Goal: Task Accomplishment & Management: Complete application form

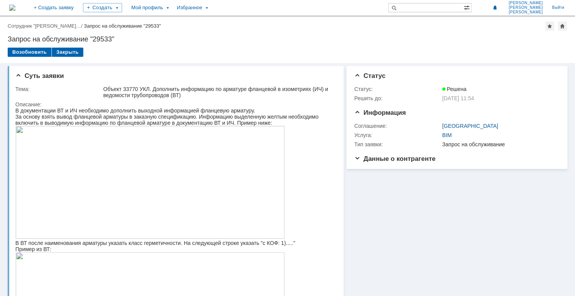
click at [15, 10] on img at bounding box center [12, 8] width 6 height 6
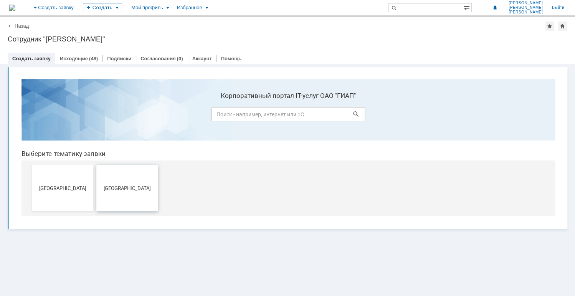
click at [112, 174] on button "[GEOGRAPHIC_DATA]" at bounding box center [126, 188] width 61 height 46
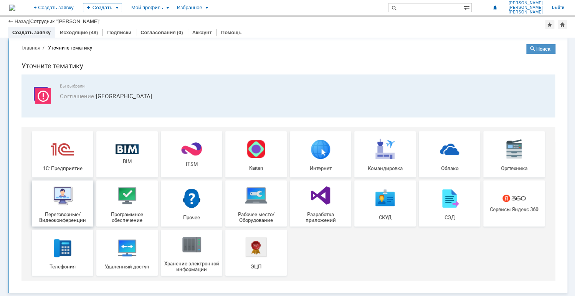
scroll to position [9, 0]
click at [135, 203] on img at bounding box center [127, 195] width 23 height 23
click at [83, 32] on link "Исходящие" at bounding box center [74, 33] width 28 height 6
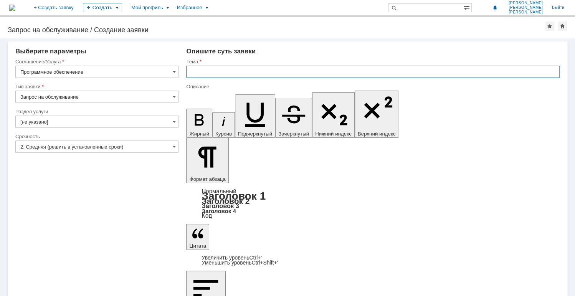
click at [201, 71] on input "text" at bounding box center [373, 72] width 374 height 12
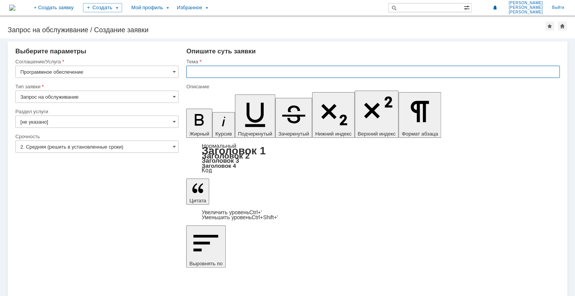
drag, startPoint x: 223, startPoint y: 68, endPoint x: 219, endPoint y: 70, distance: 5.0
click at [223, 68] on input "text" at bounding box center [373, 72] width 374 height 12
click at [220, 72] on input "text" at bounding box center [373, 72] width 374 height 12
type input "[PERSON_NAME]"
type input "П"
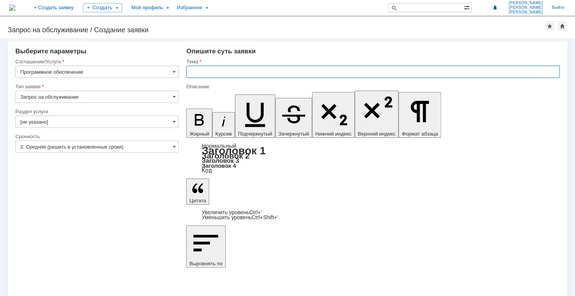
paste input "Synkron"
drag, startPoint x: 189, startPoint y: 72, endPoint x: 198, endPoint y: 81, distance: 12.8
click at [189, 71] on input "Synkron" at bounding box center [373, 72] width 374 height 12
type input "Не корректная работа Synkron"
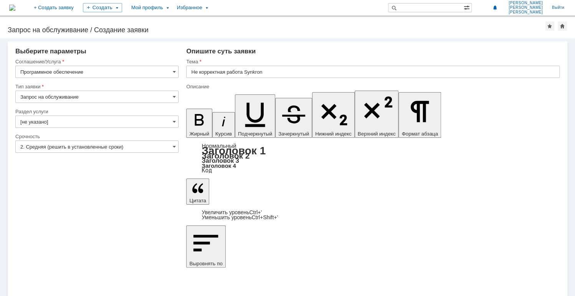
drag, startPoint x: 398, startPoint y: 2156, endPoint x: 404, endPoint y: 2180, distance: 24.9
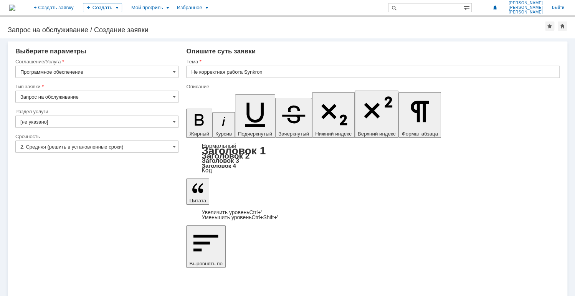
click at [52, 126] on input "[не указано]" at bounding box center [96, 122] width 163 height 12
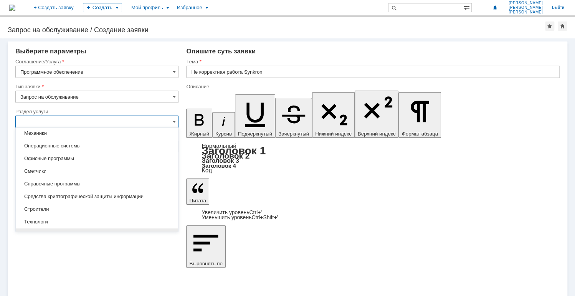
scroll to position [99, 0]
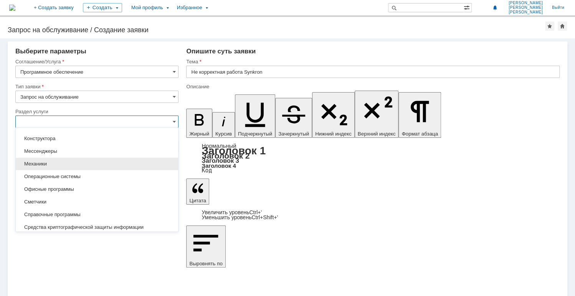
click at [46, 162] on span "Механики" at bounding box center [96, 164] width 153 height 6
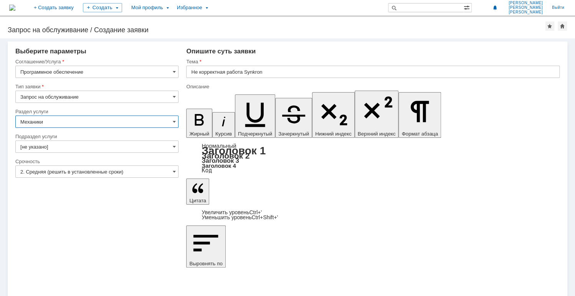
type input "Механики"
click at [58, 150] on input "[не указано]" at bounding box center [96, 147] width 163 height 12
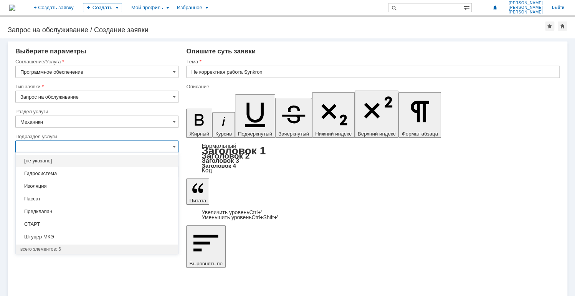
click at [53, 162] on span "[не указано]" at bounding box center [96, 161] width 153 height 6
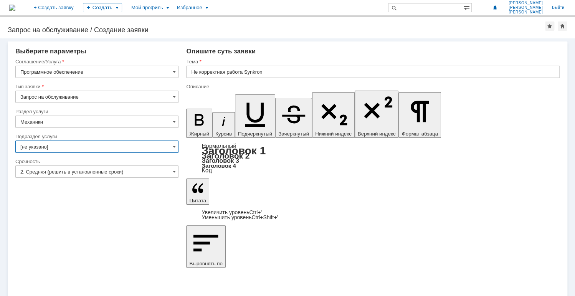
type input "[не указано]"
